Goal: Information Seeking & Learning: Learn about a topic

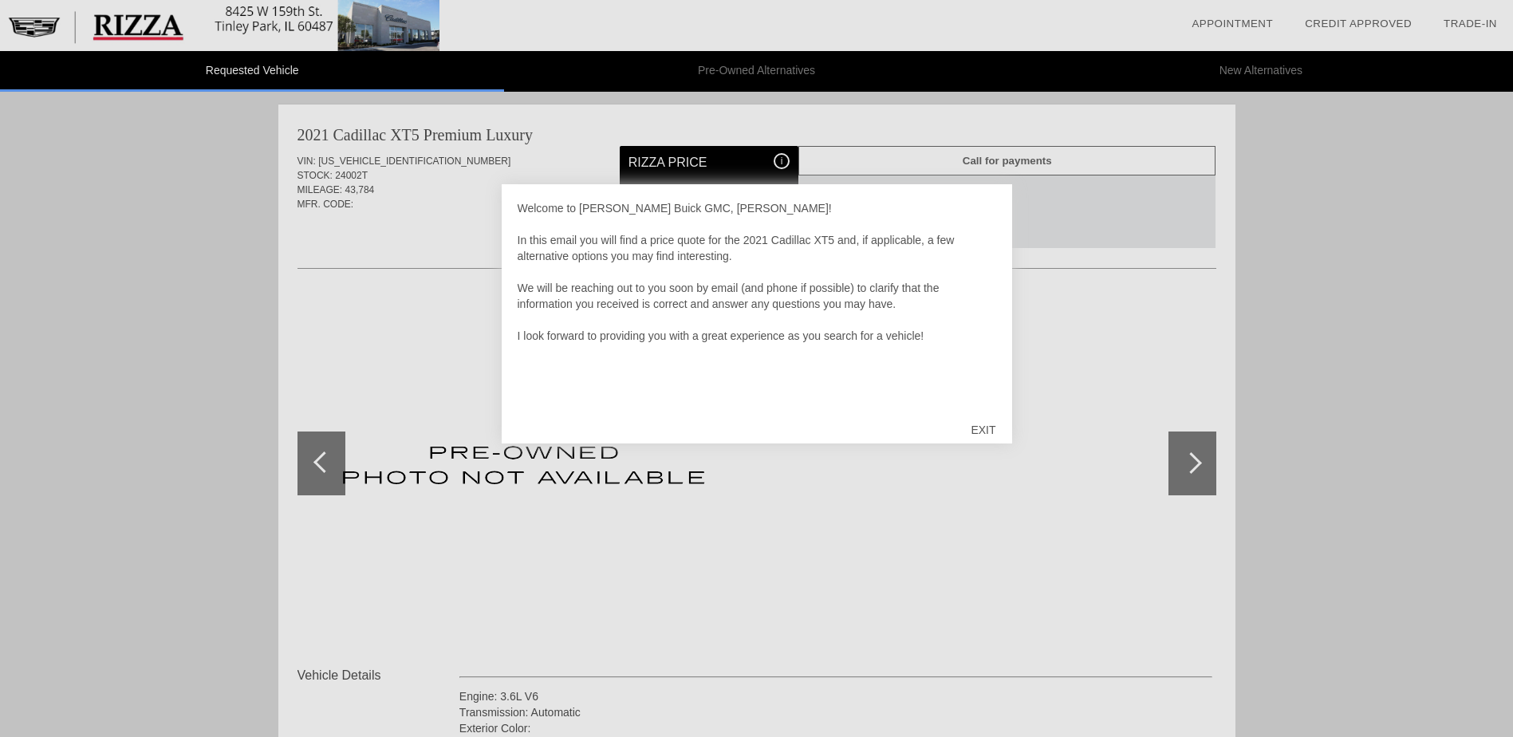
click at [982, 425] on div "EXIT" at bounding box center [983, 430] width 57 height 48
click at [673, 158] on div at bounding box center [756, 368] width 1513 height 737
click at [781, 164] on div at bounding box center [756, 368] width 1513 height 737
click at [980, 428] on div "EXIT" at bounding box center [983, 430] width 57 height 48
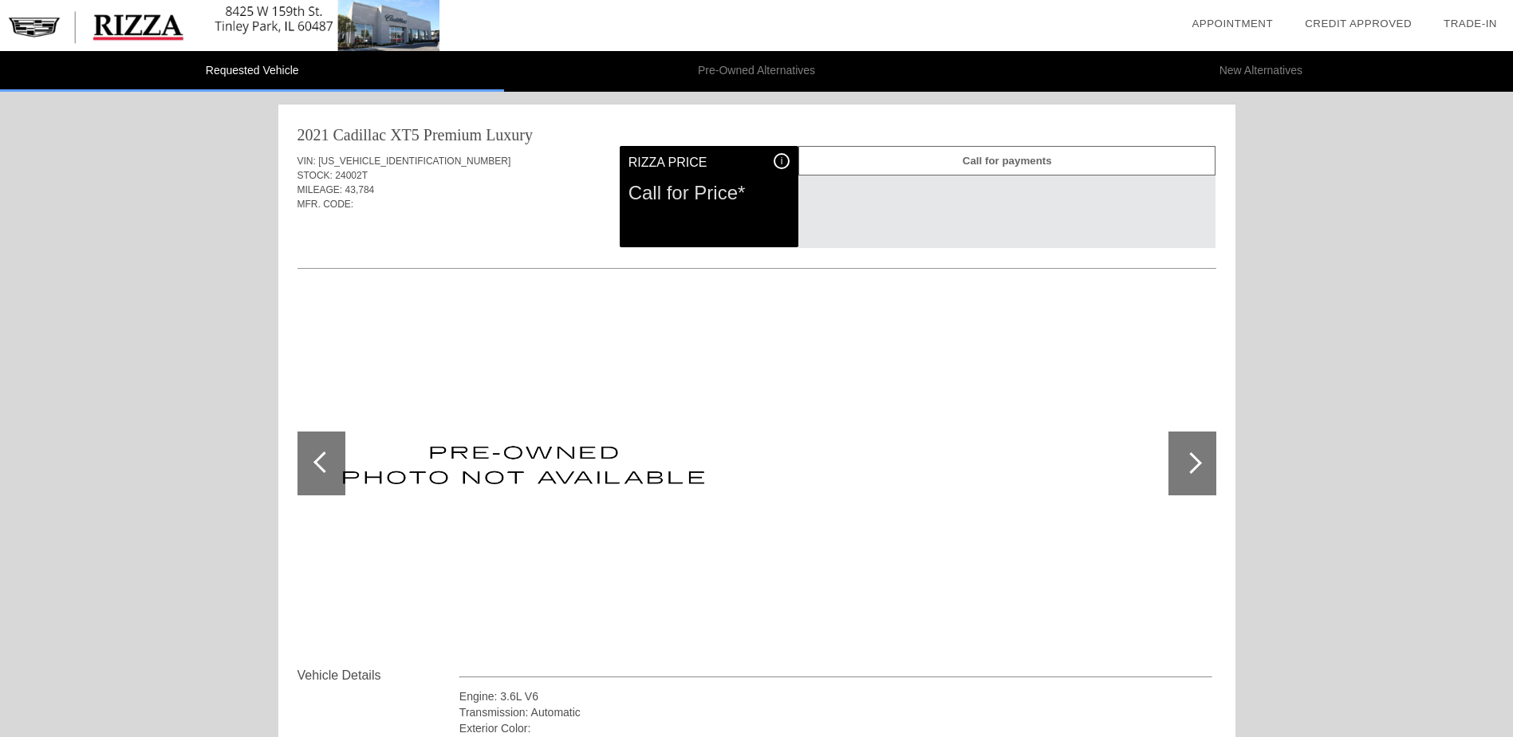
click at [1189, 469] on div at bounding box center [1192, 463] width 22 height 22
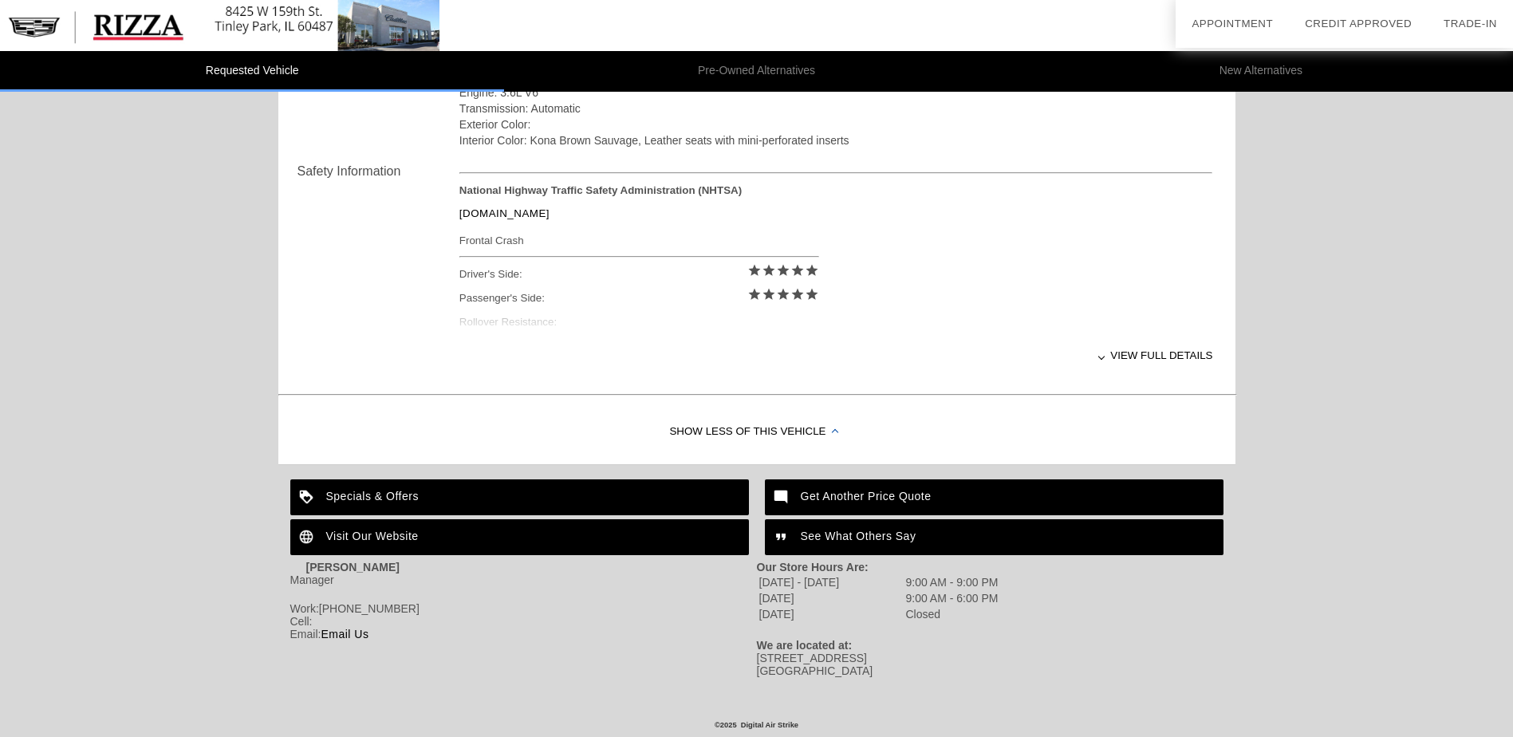
scroll to position [613, 0]
